Goal: Information Seeking & Learning: Find specific fact

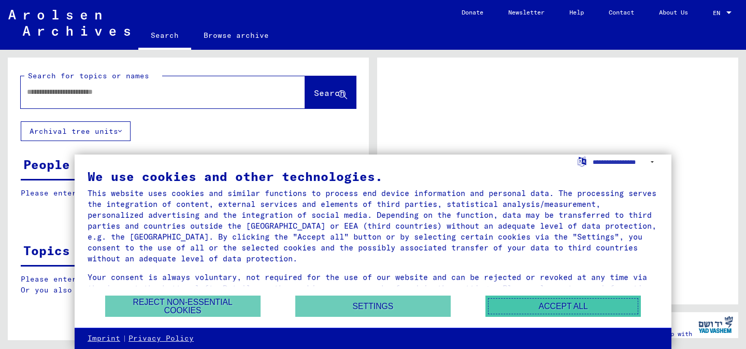
click at [542, 305] on button "Accept all" at bounding box center [564, 305] width 156 height 21
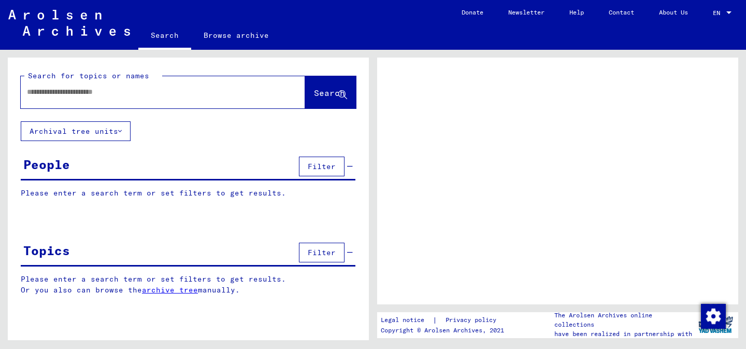
click at [131, 95] on input "text" at bounding box center [153, 92] width 253 height 11
type input "********"
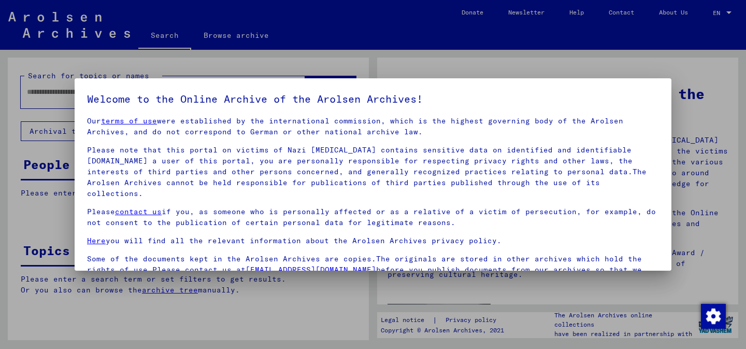
scroll to position [87, 0]
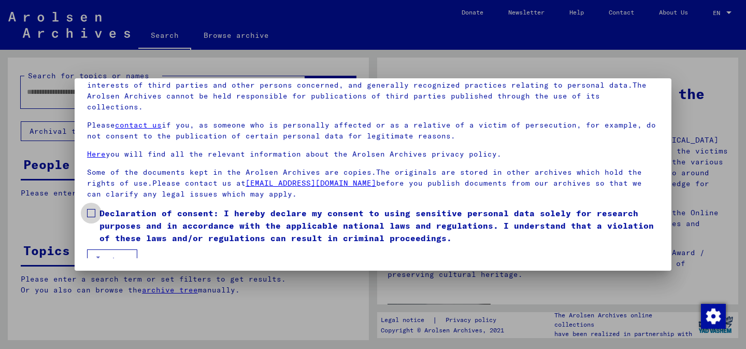
click at [199, 207] on span "Declaration of consent: I hereby declare my consent to using sensitive personal…" at bounding box center [380, 225] width 560 height 37
click at [129, 249] on button "I agree" at bounding box center [112, 259] width 50 height 20
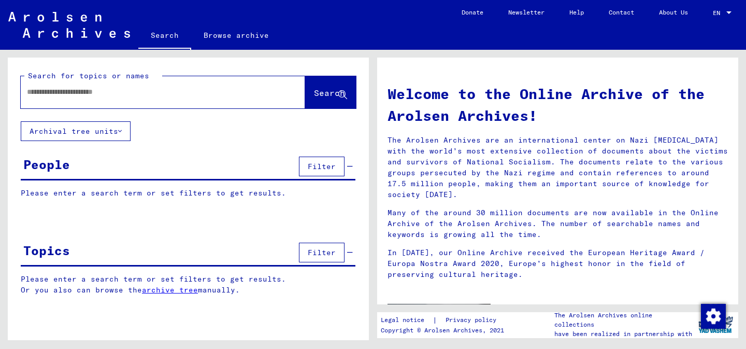
click at [114, 96] on input "text" at bounding box center [150, 92] width 247 height 11
type input "********"
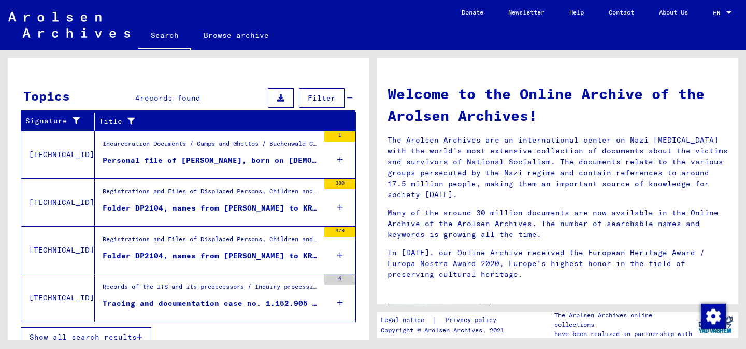
scroll to position [321, 0]
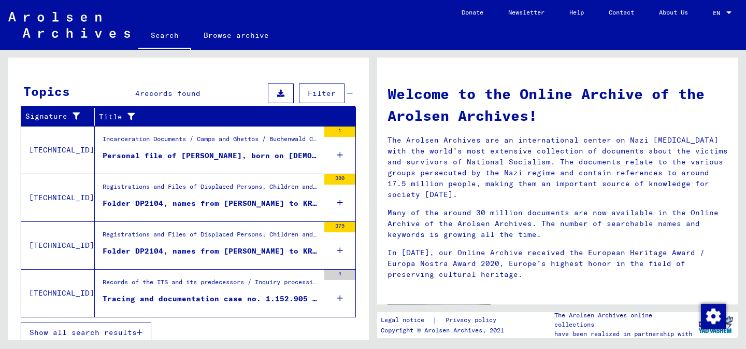
click at [232, 155] on div "Personal file of [PERSON_NAME], born on [DEMOGRAPHIC_DATA]" at bounding box center [211, 155] width 217 height 11
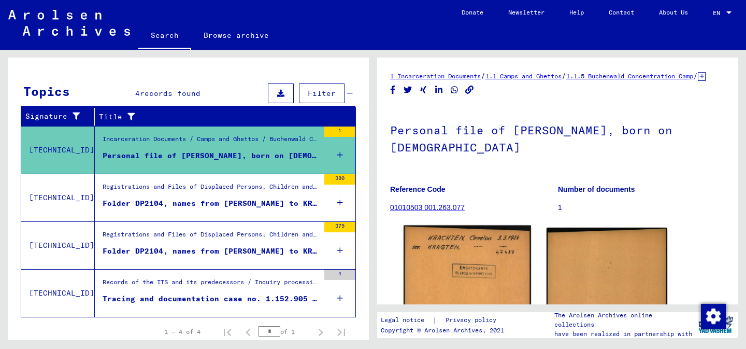
click at [508, 268] on img at bounding box center [467, 269] width 127 height 89
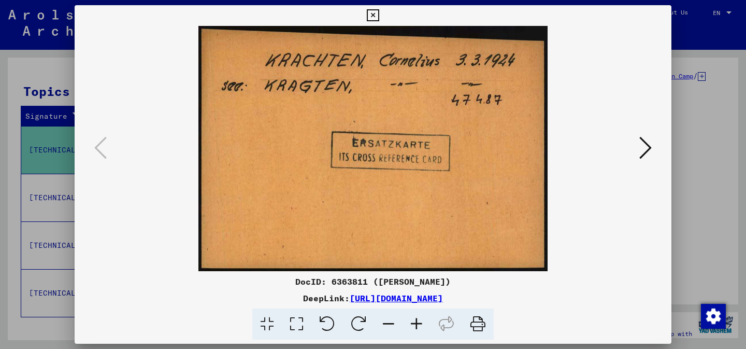
click at [650, 145] on icon at bounding box center [646, 147] width 12 height 25
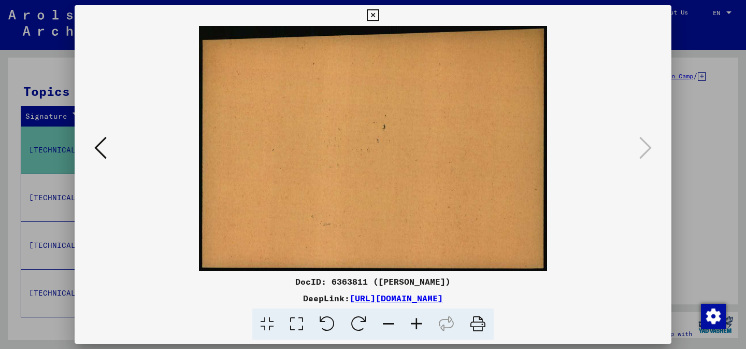
click at [443, 299] on link "[URL][DOMAIN_NAME]" at bounding box center [396, 298] width 93 height 10
click at [40, 62] on div at bounding box center [373, 174] width 746 height 349
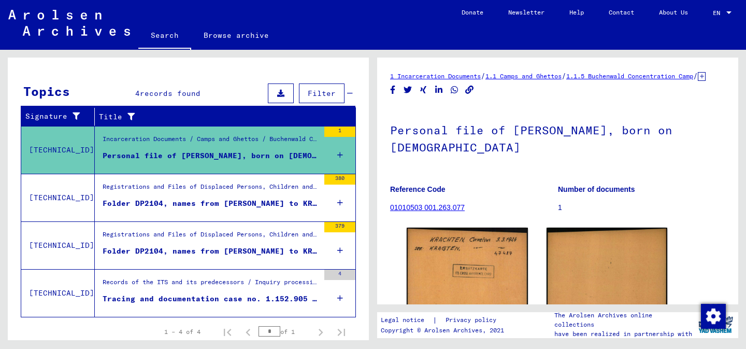
click at [340, 180] on mat-cell at bounding box center [323, 192] width 66 height 25
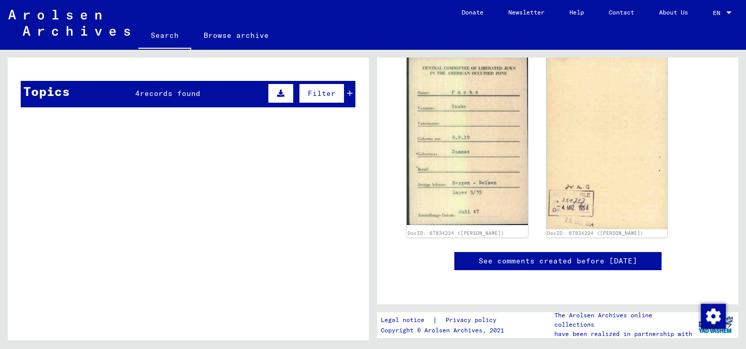
scroll to position [265, 0]
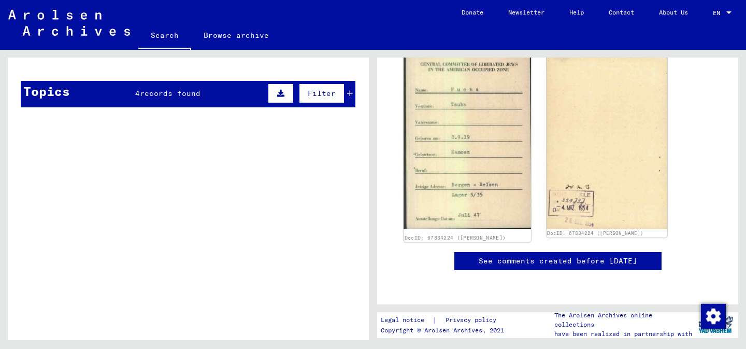
click at [485, 109] on img at bounding box center [467, 139] width 127 height 178
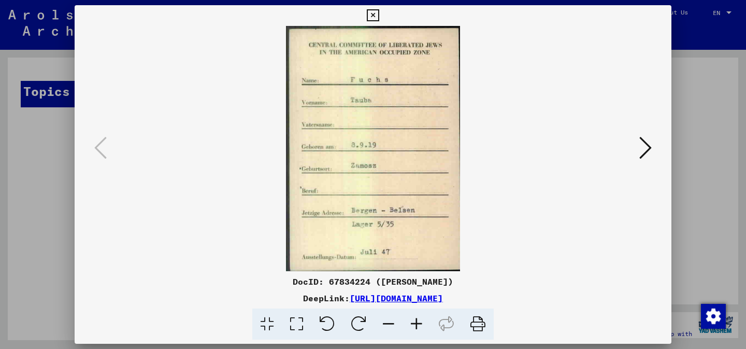
click at [649, 148] on icon at bounding box center [646, 147] width 12 height 25
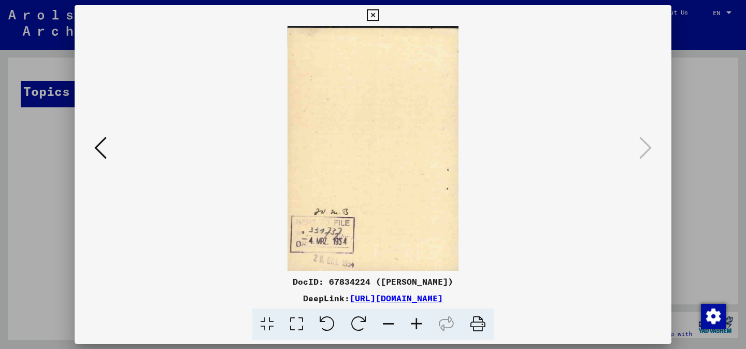
click at [443, 293] on link "[URL][DOMAIN_NAME]" at bounding box center [396, 298] width 93 height 10
click at [715, 106] on div at bounding box center [373, 174] width 746 height 349
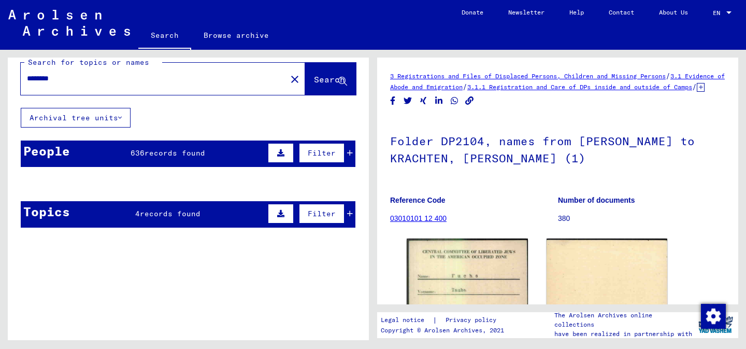
scroll to position [0, 0]
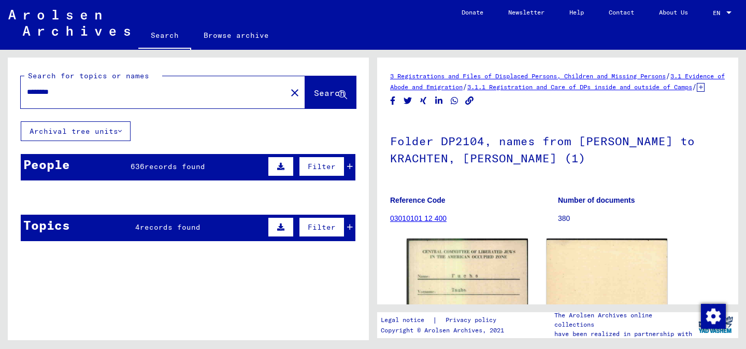
click at [237, 167] on div "People 636 records found Filter" at bounding box center [188, 167] width 335 height 26
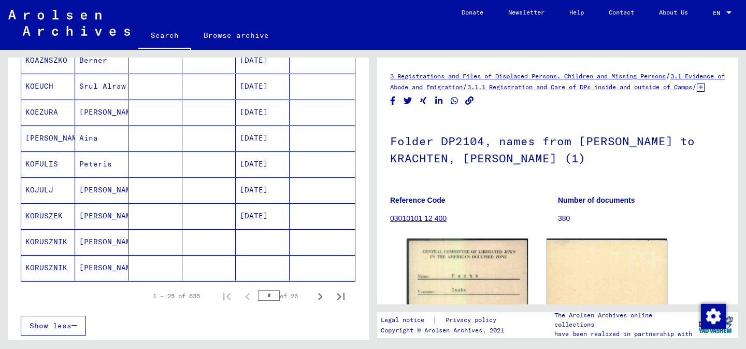
scroll to position [611, 0]
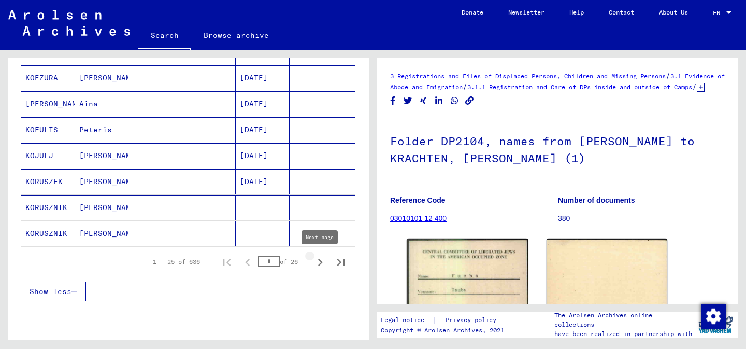
click at [315, 265] on icon "Next page" at bounding box center [320, 262] width 15 height 15
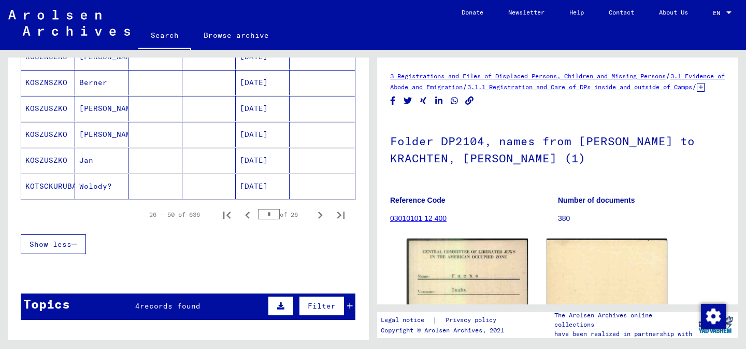
scroll to position [688, 0]
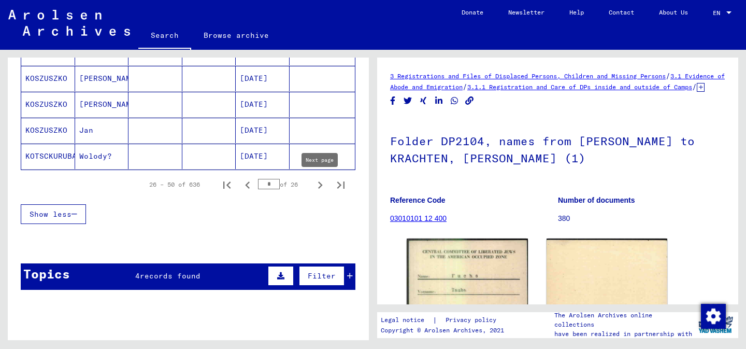
click at [324, 186] on icon "Next page" at bounding box center [320, 185] width 15 height 15
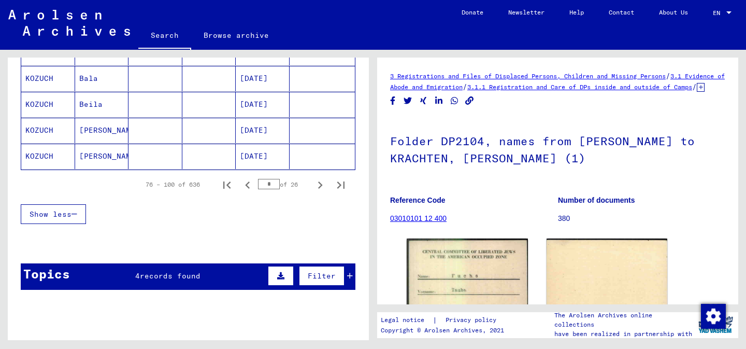
click at [324, 186] on icon "Next page" at bounding box center [320, 185] width 15 height 15
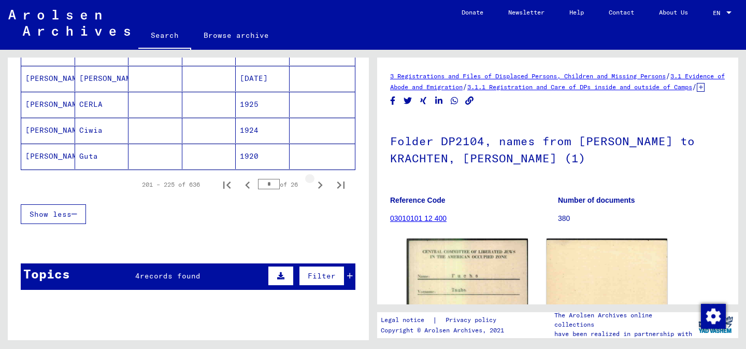
click at [324, 186] on icon "Next page" at bounding box center [320, 185] width 15 height 15
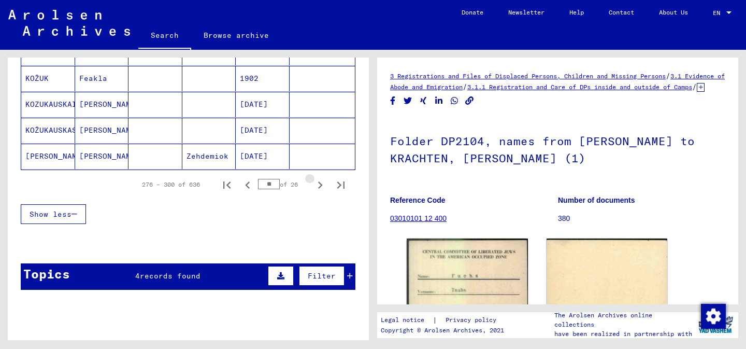
click at [324, 186] on icon "Next page" at bounding box center [320, 185] width 15 height 15
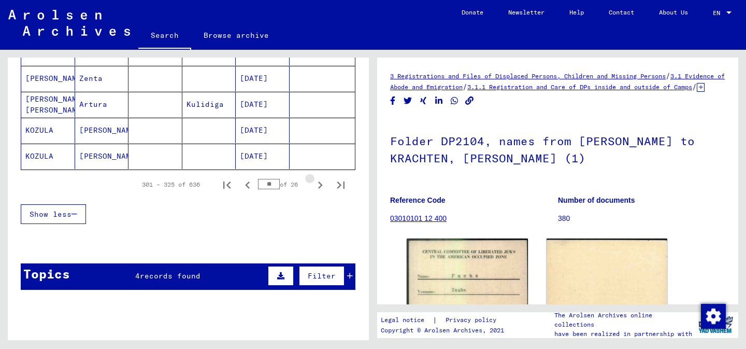
click at [324, 186] on icon "Next page" at bounding box center [320, 185] width 15 height 15
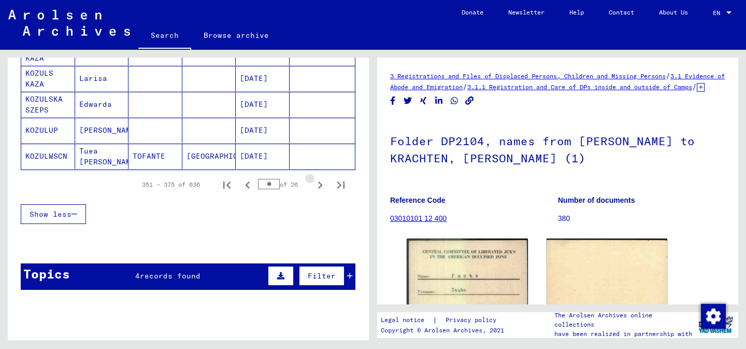
click at [324, 186] on icon "Next page" at bounding box center [320, 185] width 15 height 15
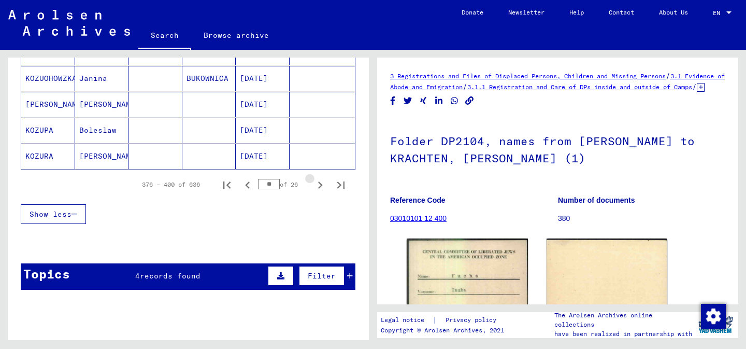
click at [324, 186] on icon "Next page" at bounding box center [320, 185] width 15 height 15
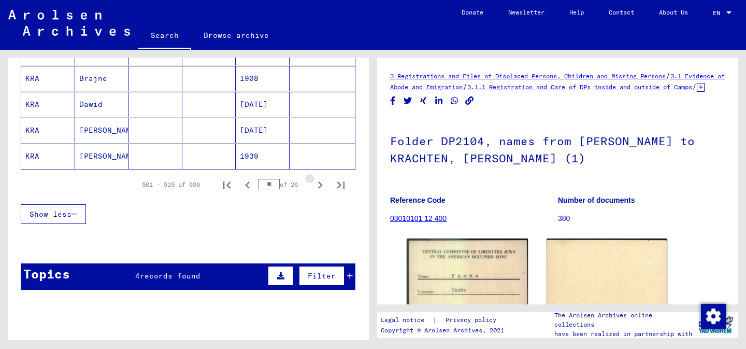
click at [324, 186] on icon "Next page" at bounding box center [320, 185] width 15 height 15
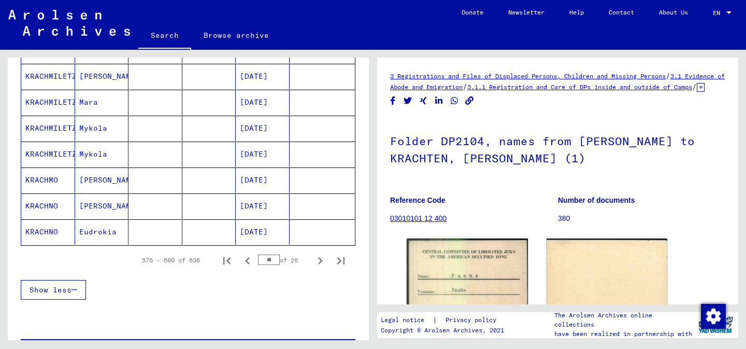
scroll to position [652, 0]
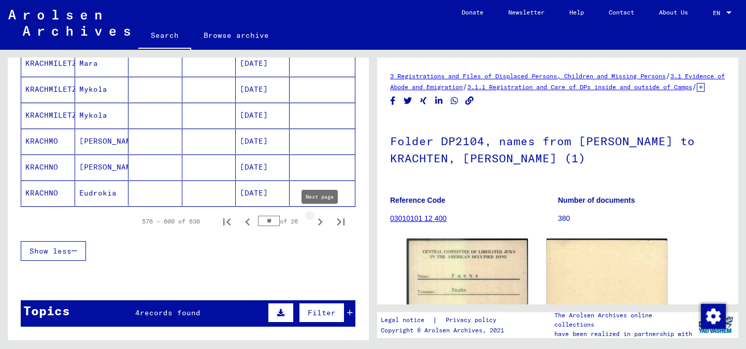
click at [319, 221] on icon "Next page" at bounding box center [320, 222] width 15 height 15
type input "**"
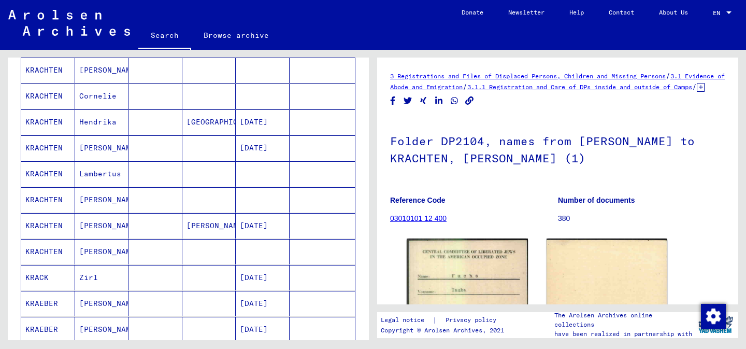
scroll to position [409, 0]
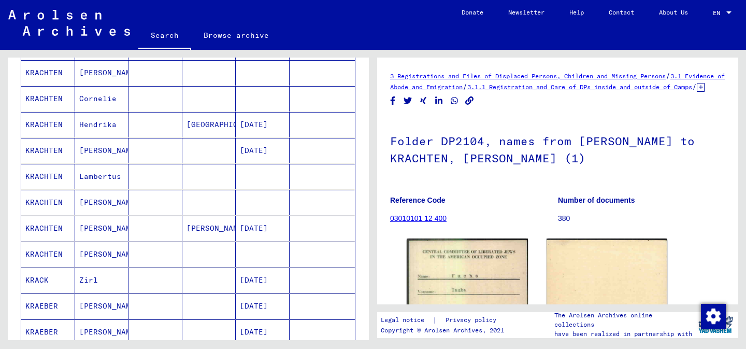
click at [212, 230] on mat-cell "[PERSON_NAME]/[GEOGRAPHIC_DATA]" at bounding box center [209, 228] width 54 height 25
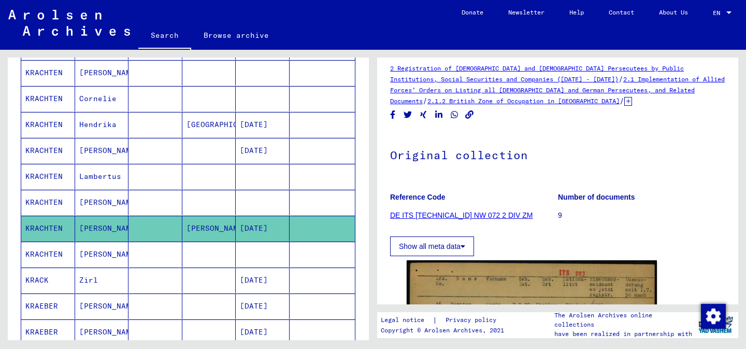
scroll to position [10, 0]
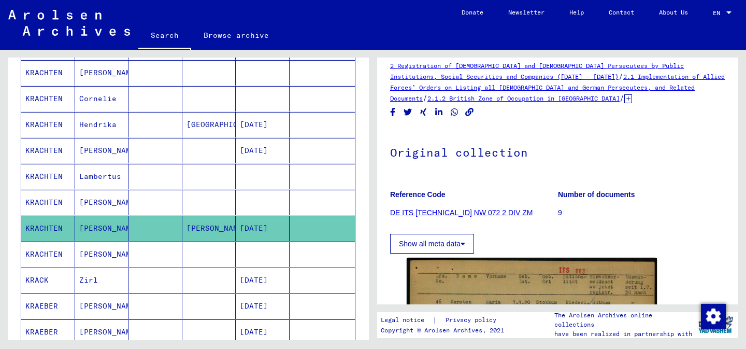
click at [485, 215] on link "DE ITS [TECHNICAL_ID] NW 072 2 DIV ZM" at bounding box center [461, 212] width 143 height 8
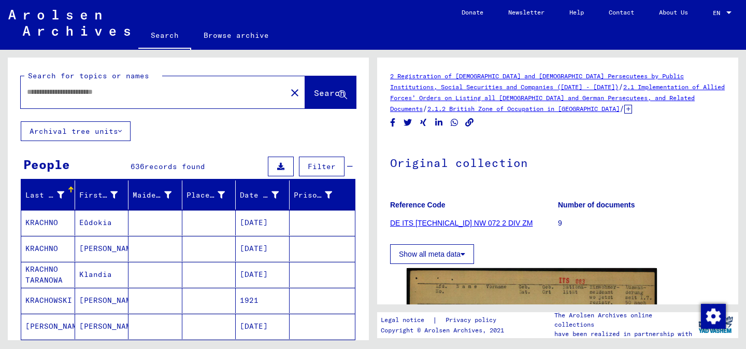
type input "********"
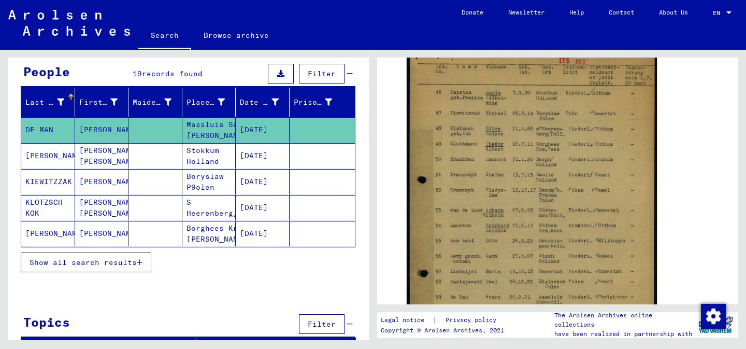
scroll to position [110, 0]
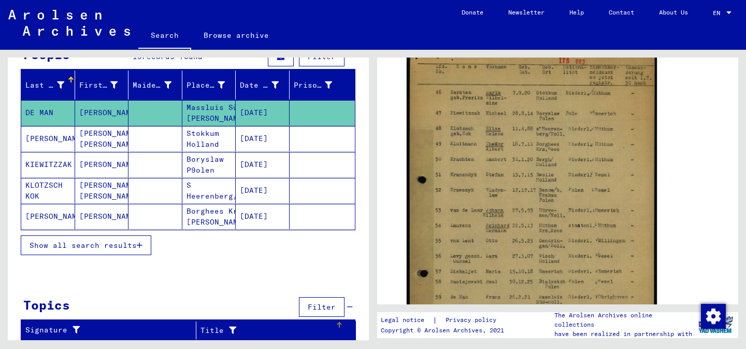
click at [232, 331] on icon at bounding box center [230, 330] width 12 height 7
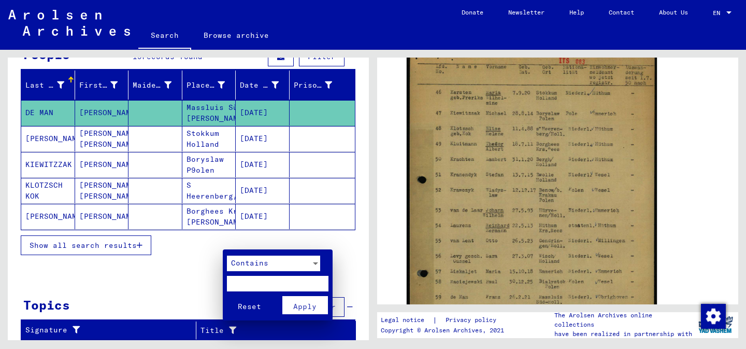
click at [202, 281] on div at bounding box center [373, 174] width 746 height 349
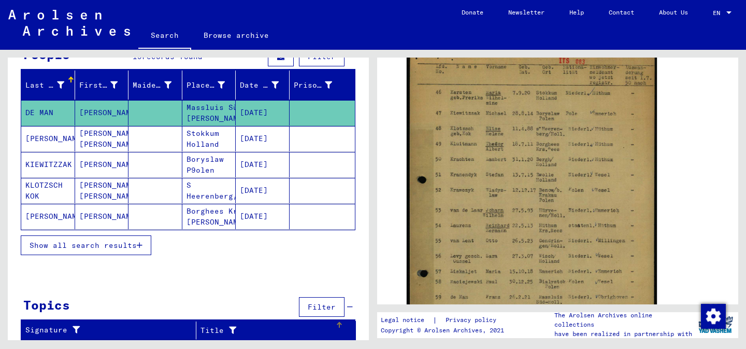
scroll to position [39, 0]
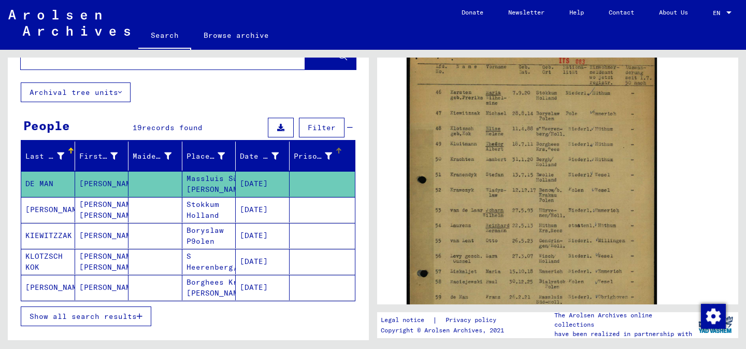
click at [318, 152] on div "Prisoner #" at bounding box center [313, 156] width 39 height 11
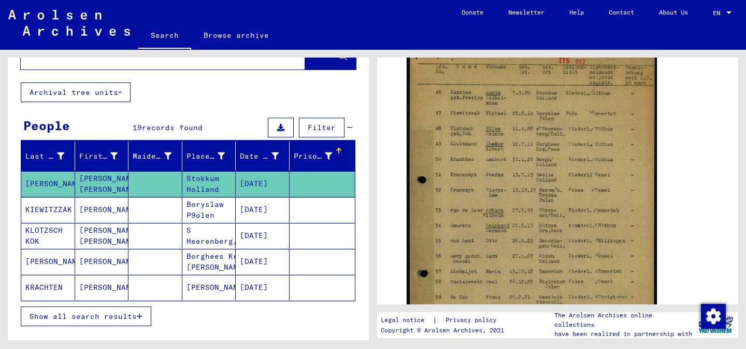
click at [337, 153] on div "Prisoner #" at bounding box center [320, 156] width 52 height 17
click at [221, 158] on icon at bounding box center [221, 155] width 7 height 7
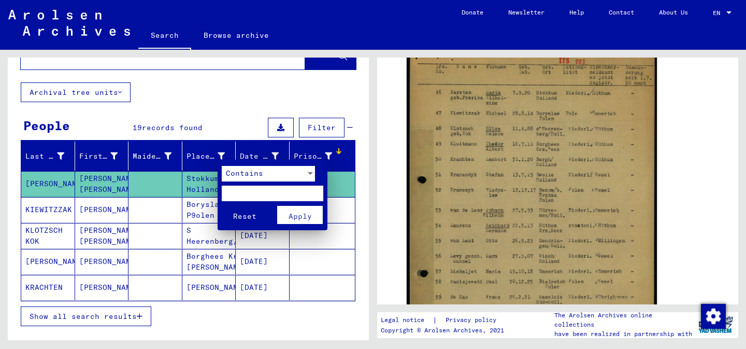
click at [245, 189] on input "text" at bounding box center [273, 194] width 102 height 16
click at [144, 154] on div at bounding box center [373, 174] width 746 height 349
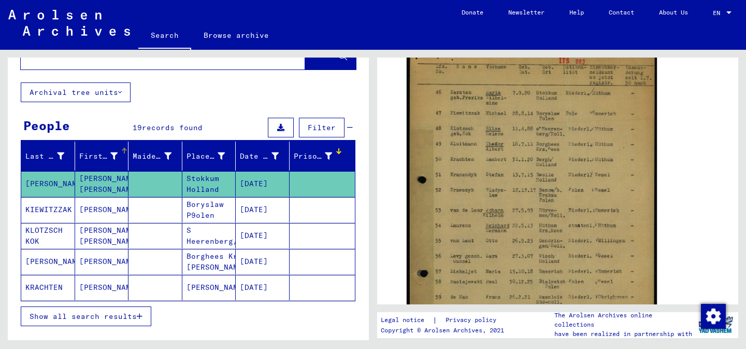
click at [93, 151] on div "First Name" at bounding box center [98, 156] width 39 height 11
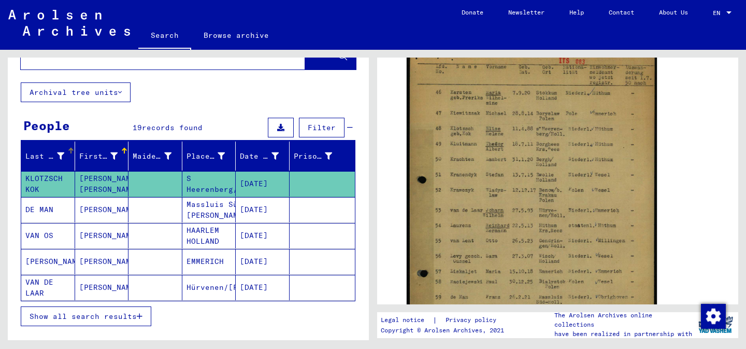
click at [59, 151] on div "Last Name" at bounding box center [51, 156] width 52 height 17
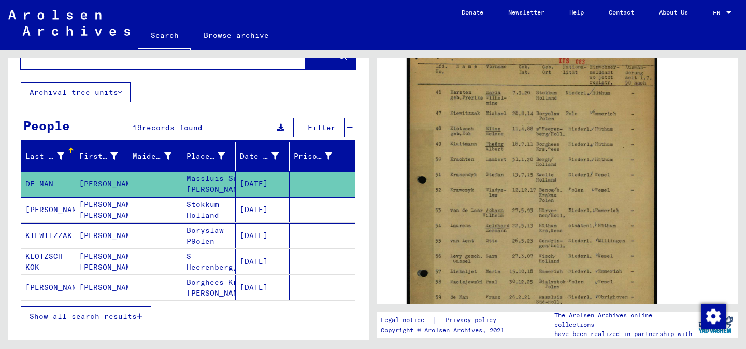
click at [61, 157] on icon at bounding box center [60, 155] width 7 height 7
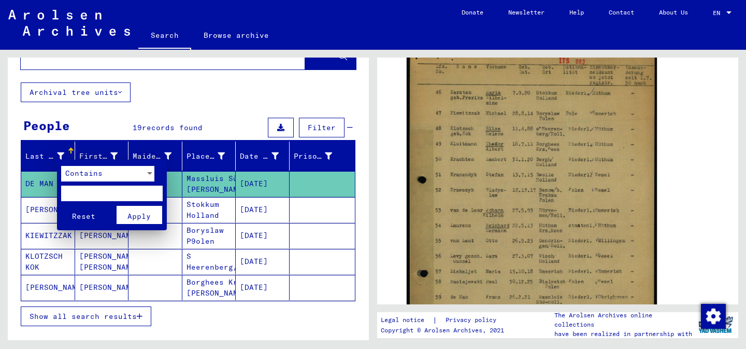
click at [78, 187] on input "text" at bounding box center [112, 194] width 102 height 16
type input "********"
click at [61, 206] on button "Reset" at bounding box center [84, 215] width 46 height 18
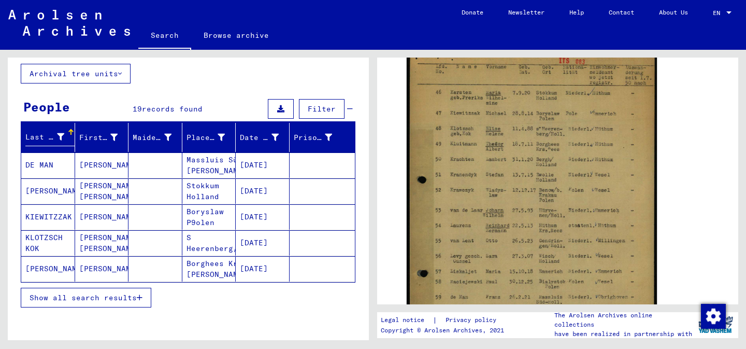
scroll to position [59, 0]
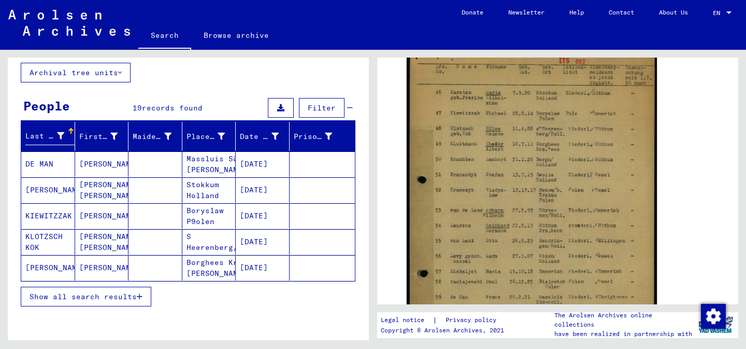
click at [137, 295] on span "Show all search results" at bounding box center [83, 296] width 107 height 9
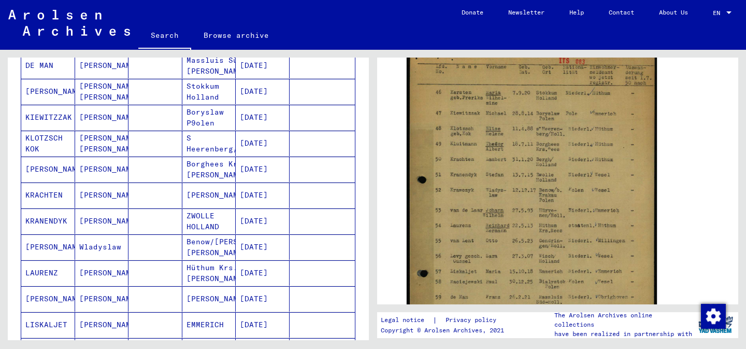
scroll to position [158, 0]
click at [87, 203] on mat-cell "[PERSON_NAME]" at bounding box center [102, 194] width 54 height 25
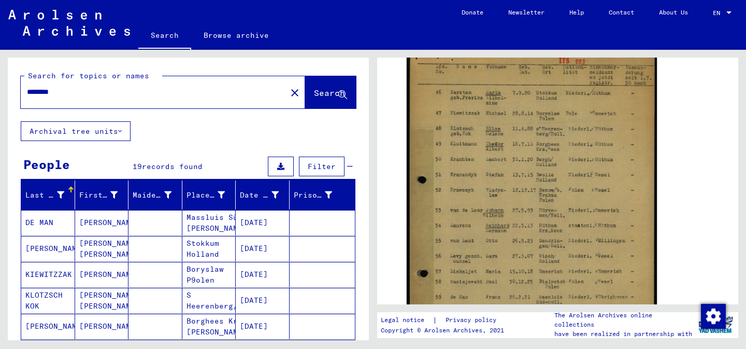
drag, startPoint x: 279, startPoint y: 162, endPoint x: 190, endPoint y: 162, distance: 89.2
click at [190, 162] on div "People 19 records found Filter" at bounding box center [188, 167] width 335 height 26
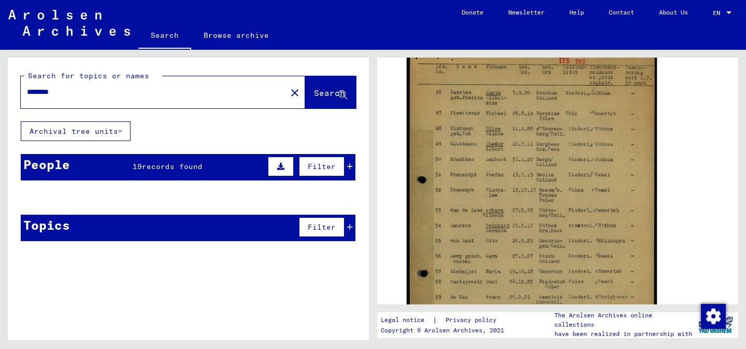
click at [183, 162] on span "records found" at bounding box center [172, 166] width 61 height 9
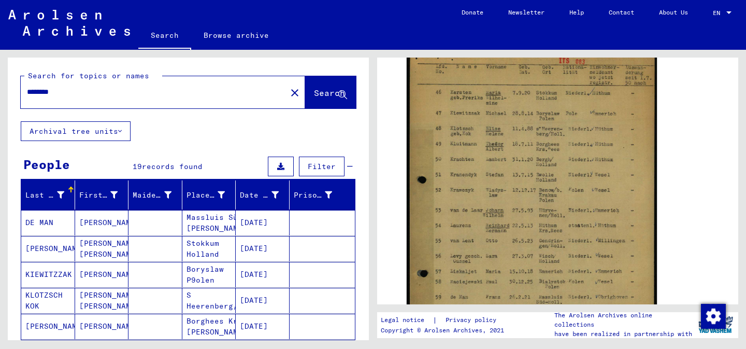
type input "********"
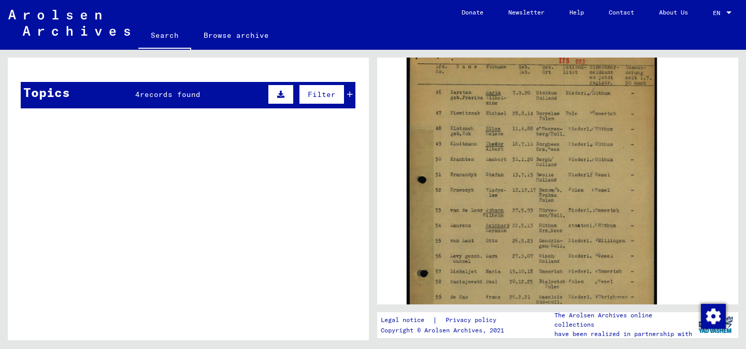
scroll to position [318, 0]
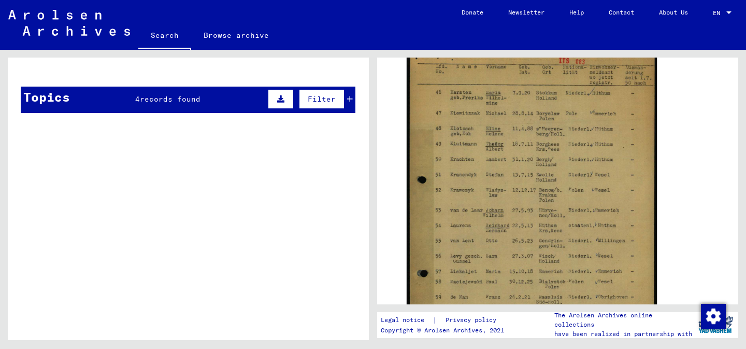
click at [230, 96] on div "Topics 4 records found Filter" at bounding box center [188, 100] width 335 height 26
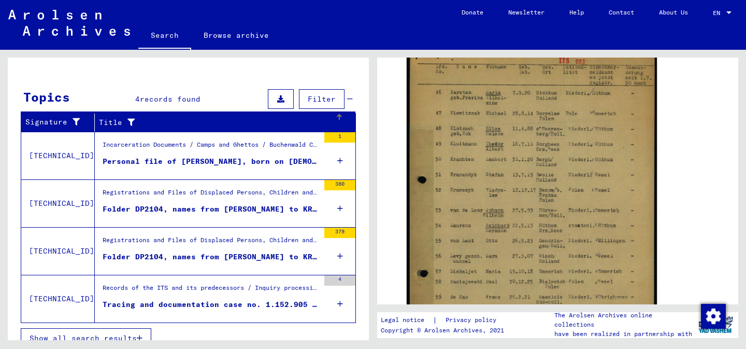
scroll to position [331, 0]
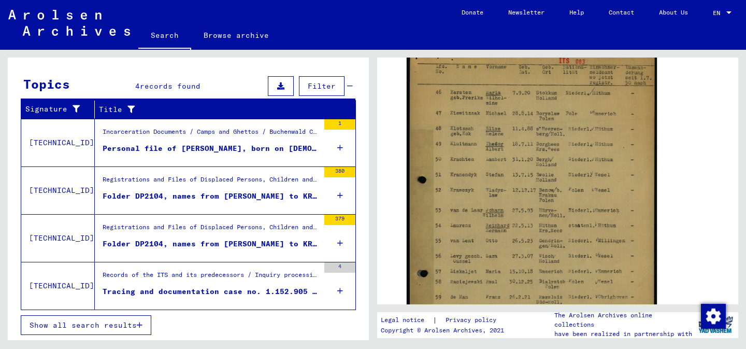
click at [236, 276] on div "Records of the ITS and its predecessors / Inquiry processing / ITS case files a…" at bounding box center [211, 277] width 217 height 15
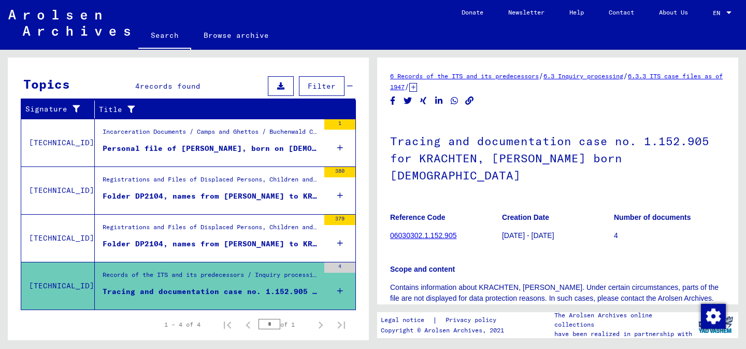
click at [446, 231] on link "06030302.1.152.905" at bounding box center [423, 235] width 66 height 8
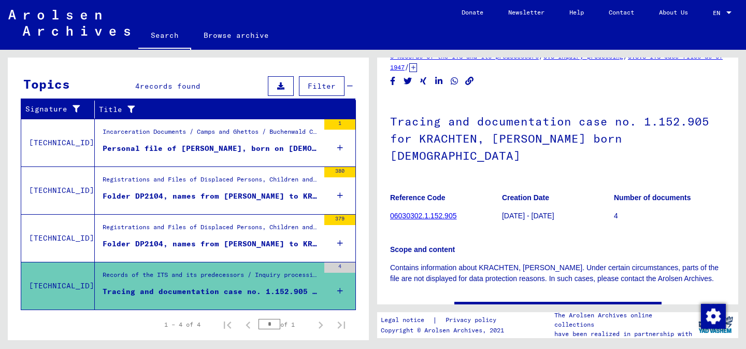
scroll to position [25, 0]
